Goal: Entertainment & Leisure: Consume media (video, audio)

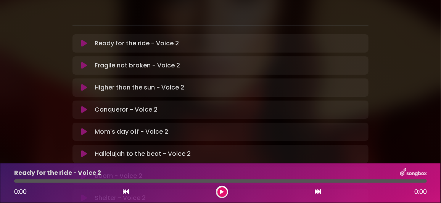
scroll to position [190, 0]
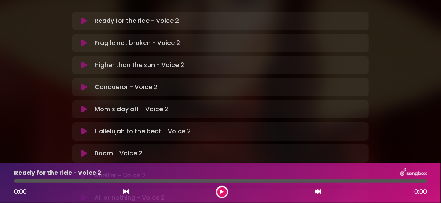
click at [82, 194] on icon at bounding box center [84, 198] width 6 height 8
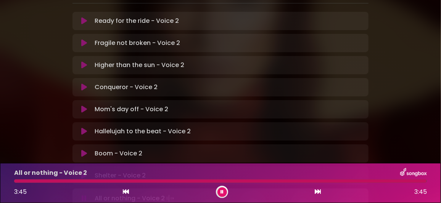
click at [82, 172] on icon at bounding box center [84, 176] width 6 height 8
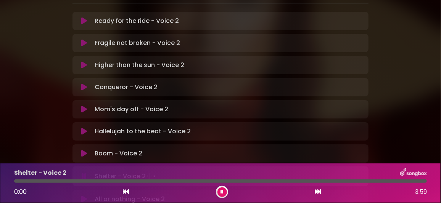
click at [82, 196] on icon at bounding box center [84, 200] width 6 height 8
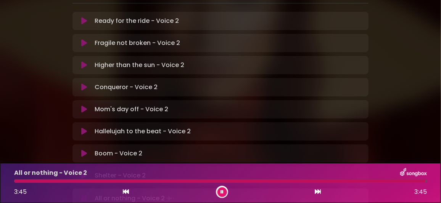
click at [221, 190] on icon at bounding box center [221, 192] width 3 height 5
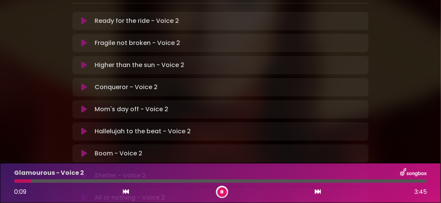
click at [294, 175] on div "Glamourous - Voice 2" at bounding box center [221, 173] width 422 height 10
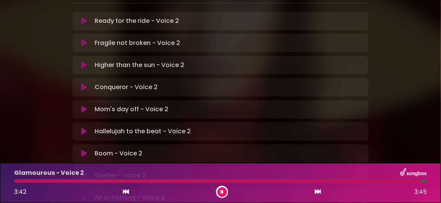
click at [86, 180] on div at bounding box center [217, 181] width 407 height 3
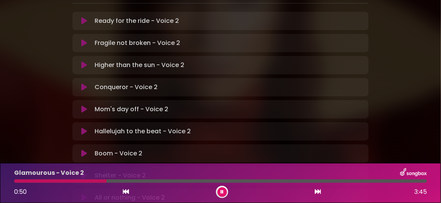
click at [65, 180] on div at bounding box center [60, 181] width 92 height 3
click at [109, 180] on div at bounding box center [220, 181] width 413 height 3
drag, startPoint x: 222, startPoint y: 191, endPoint x: 185, endPoint y: 107, distance: 91.5
click at [222, 189] on button at bounding box center [222, 193] width 10 height 10
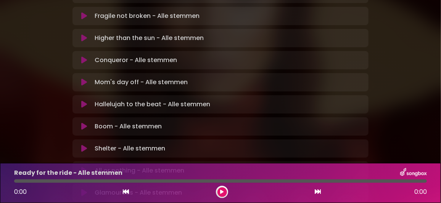
scroll to position [228, 0]
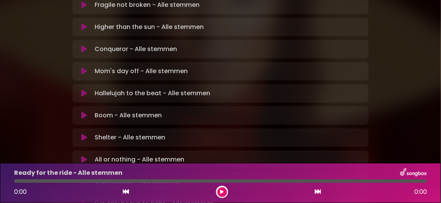
click at [81, 156] on button at bounding box center [84, 160] width 14 height 8
click at [221, 190] on icon at bounding box center [221, 192] width 3 height 5
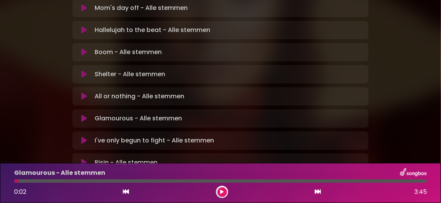
scroll to position [294, 0]
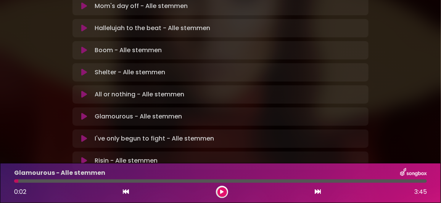
click at [83, 113] on icon at bounding box center [84, 117] width 6 height 8
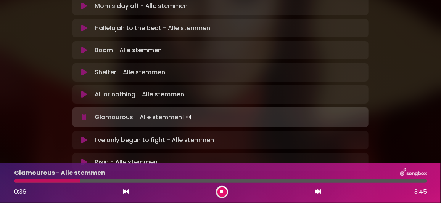
click at [47, 180] on div at bounding box center [47, 181] width 66 height 3
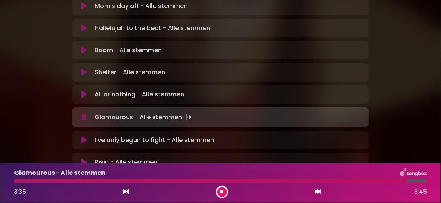
click at [220, 191] on icon at bounding box center [221, 192] width 3 height 5
